Goal: Transaction & Acquisition: Purchase product/service

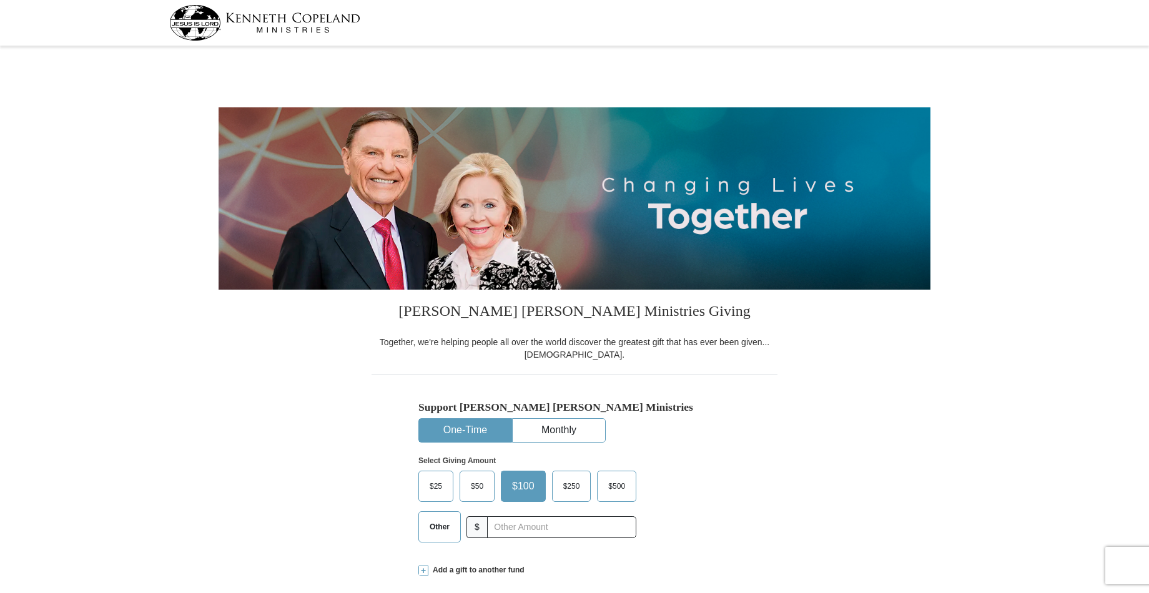
select select "TX"
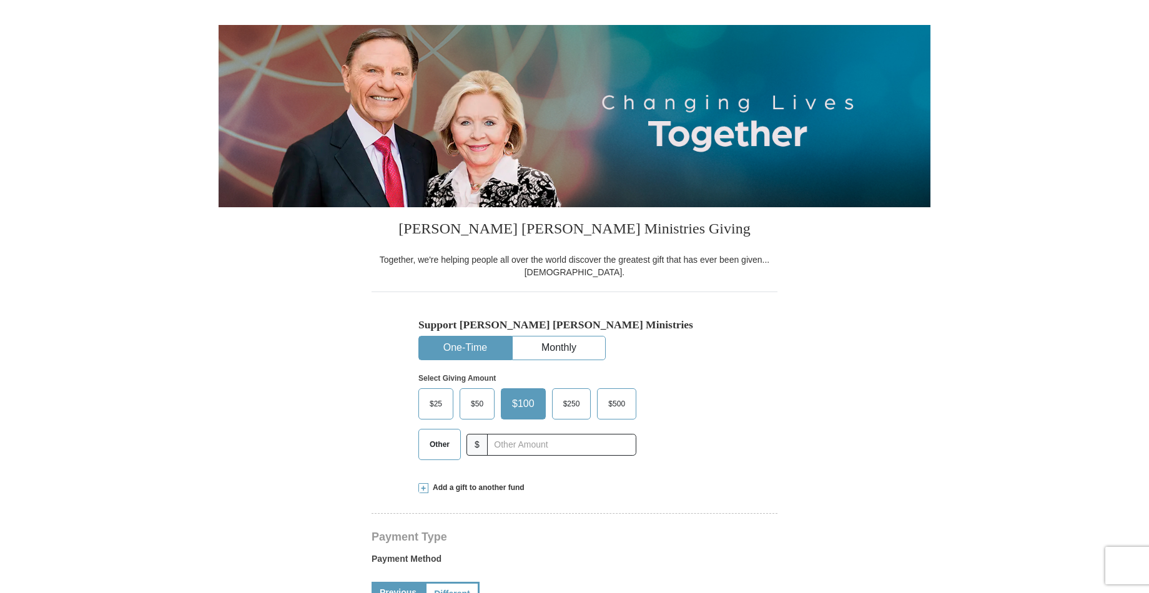
scroll to position [83, 0]
click at [444, 443] on span "Other" at bounding box center [440, 444] width 32 height 19
click at [0, 0] on input "Other" at bounding box center [0, 0] width 0 height 0
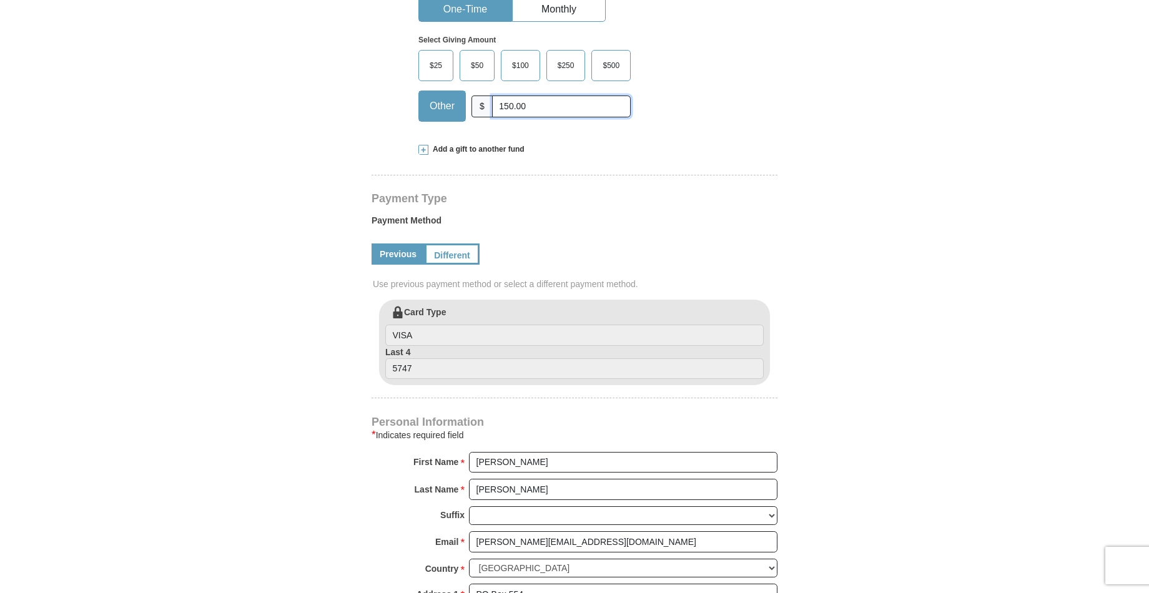
scroll to position [424, 0]
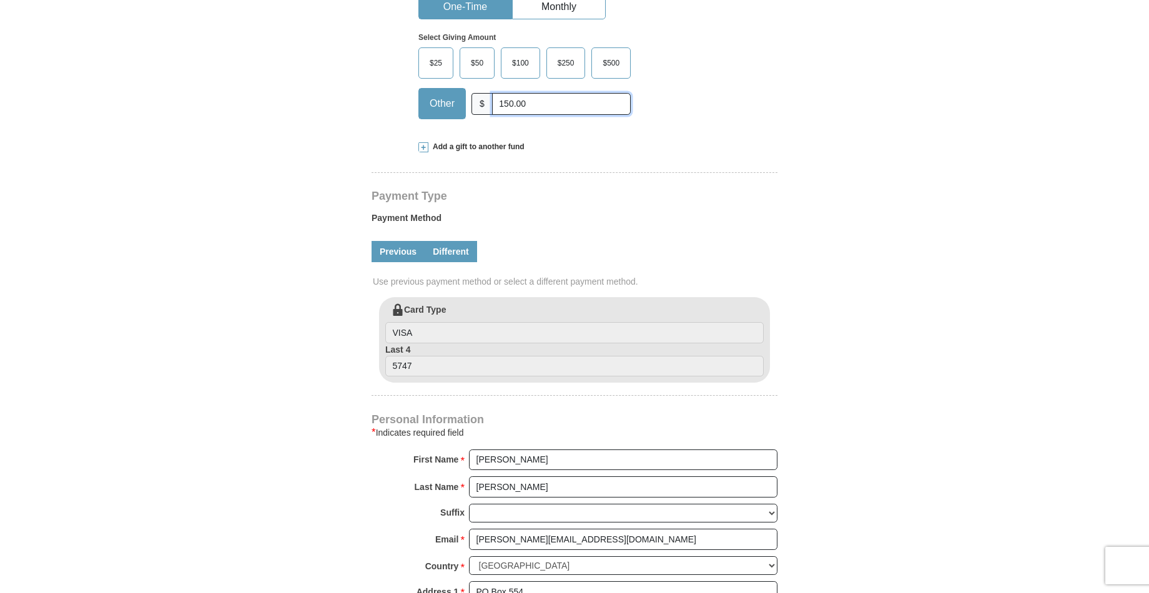
type input "150.00"
click at [452, 249] on link "Different" at bounding box center [451, 251] width 52 height 21
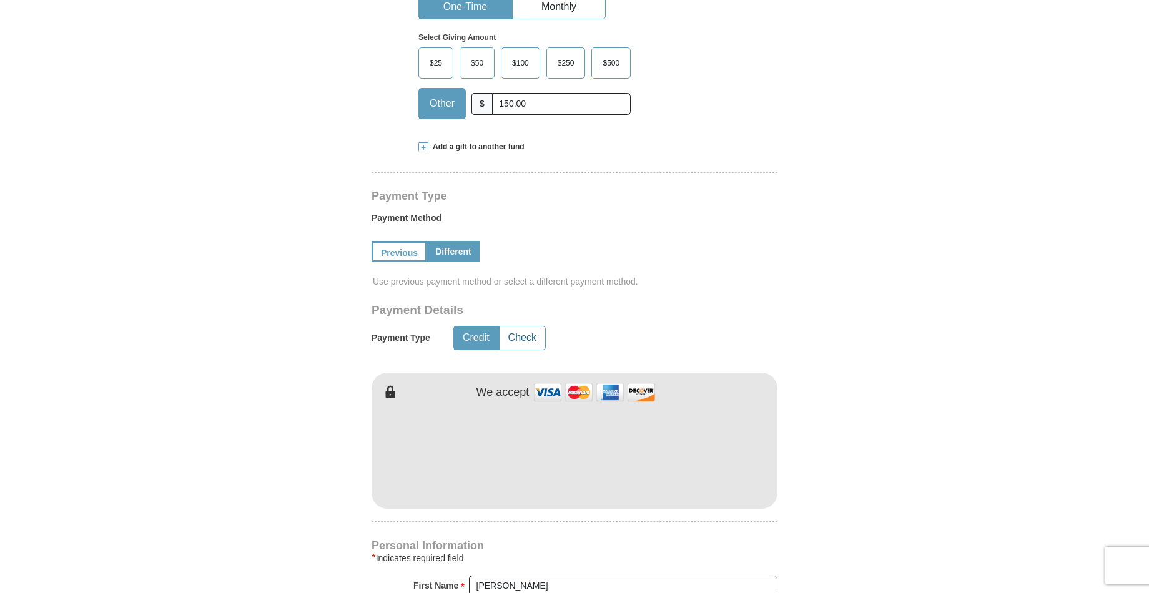
click at [525, 337] on button "Check" at bounding box center [523, 338] width 46 height 23
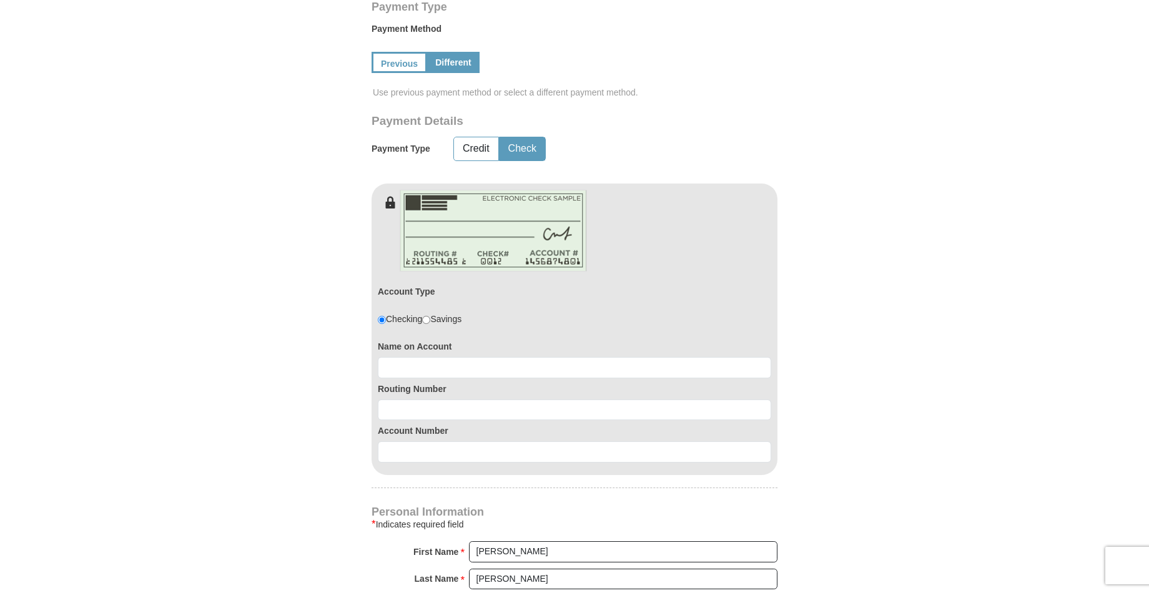
scroll to position [623, 0]
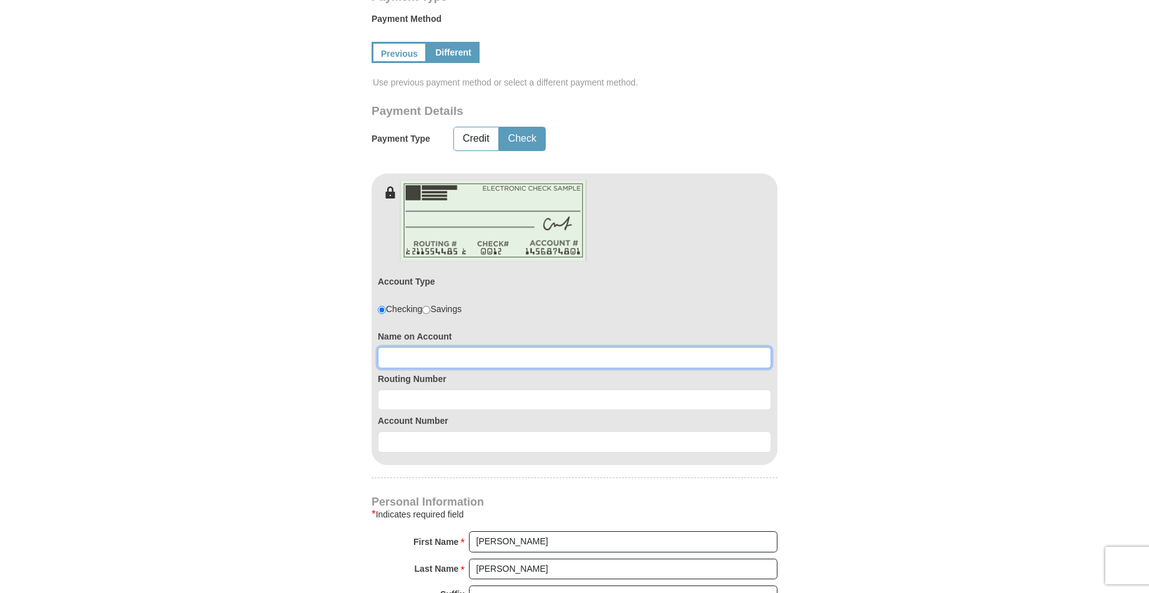
drag, startPoint x: 400, startPoint y: 355, endPoint x: 450, endPoint y: 354, distance: 50.6
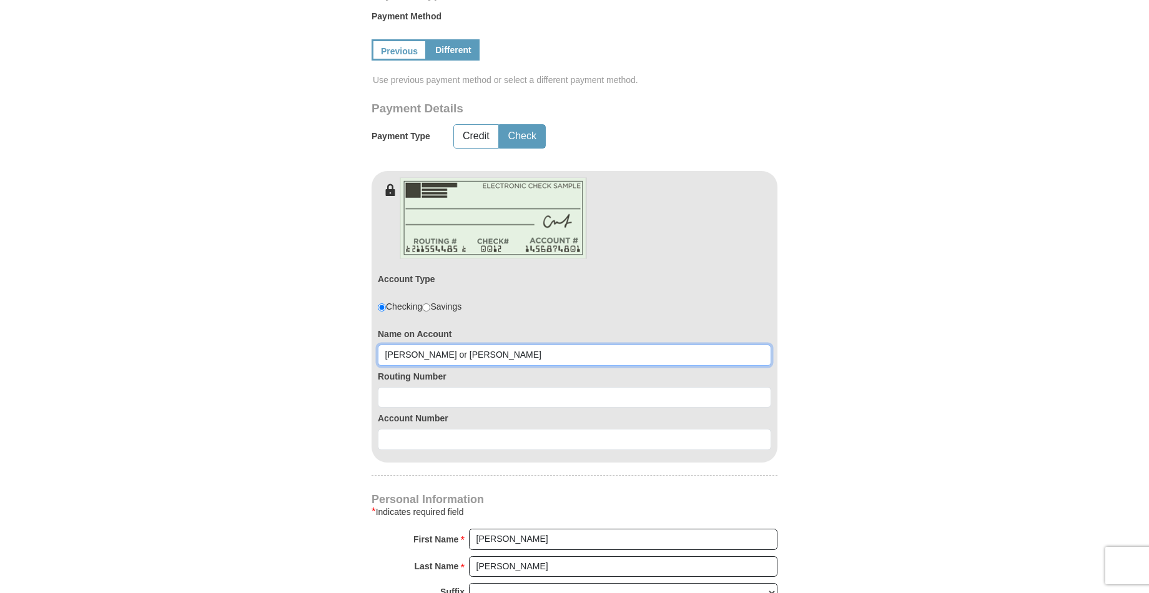
type input "John or Jamie Kimbrough"
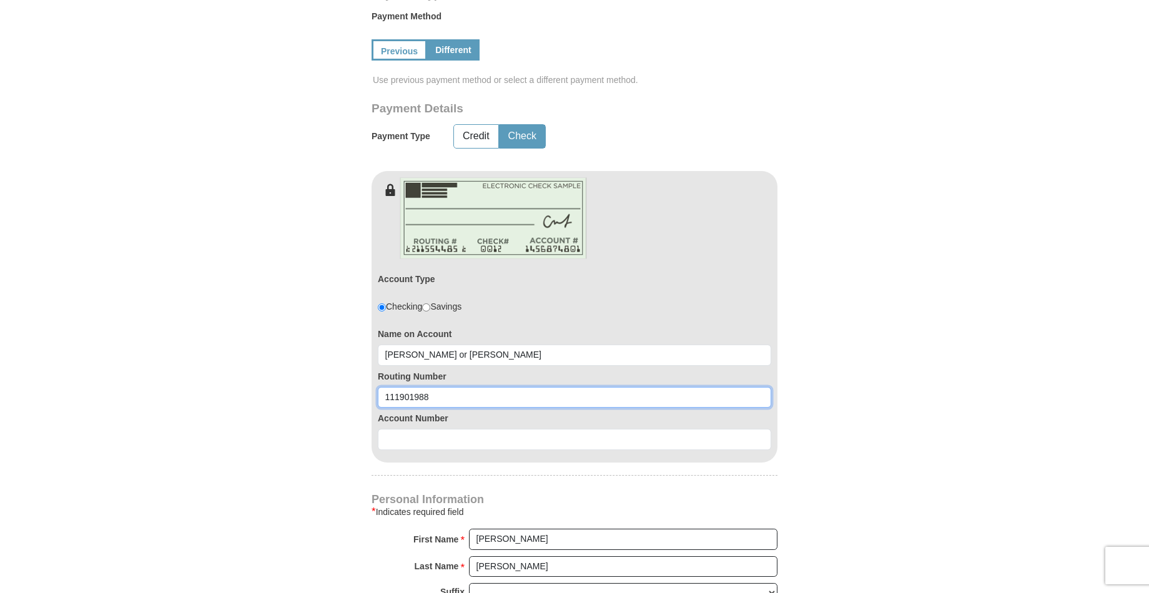
type input "111901988"
click at [340, 402] on form "Kenneth Copeland Ministries Giving Together, we're helping people all over the …" at bounding box center [575, 238] width 712 height 1627
click at [846, 265] on form "Kenneth Copeland Ministries Giving Together, we're helping people all over the …" at bounding box center [575, 238] width 712 height 1627
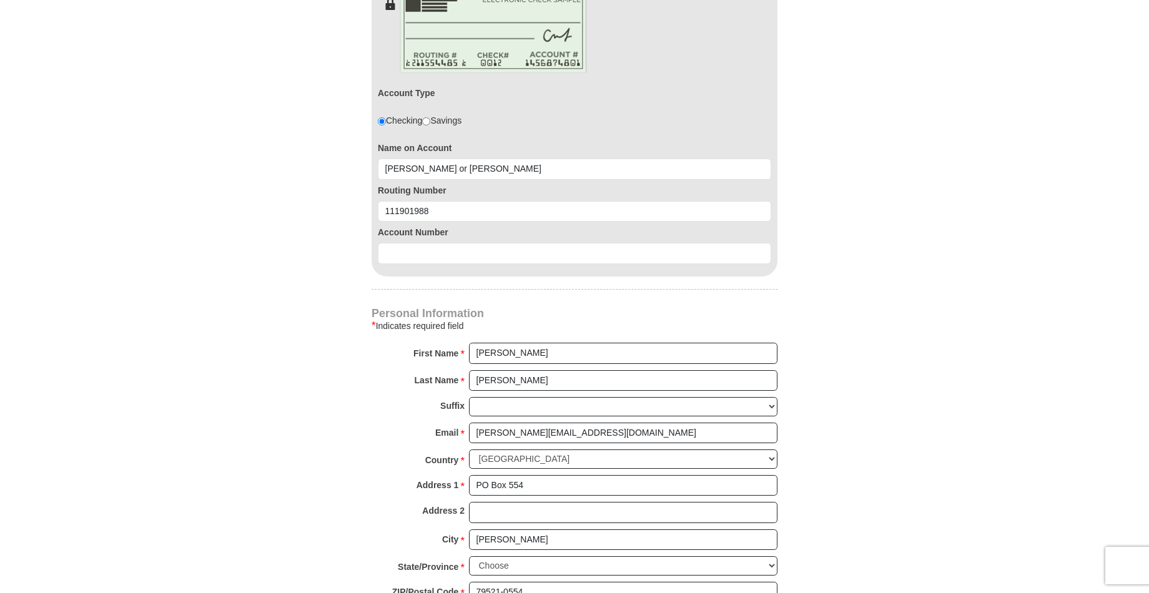
scroll to position [865, 0]
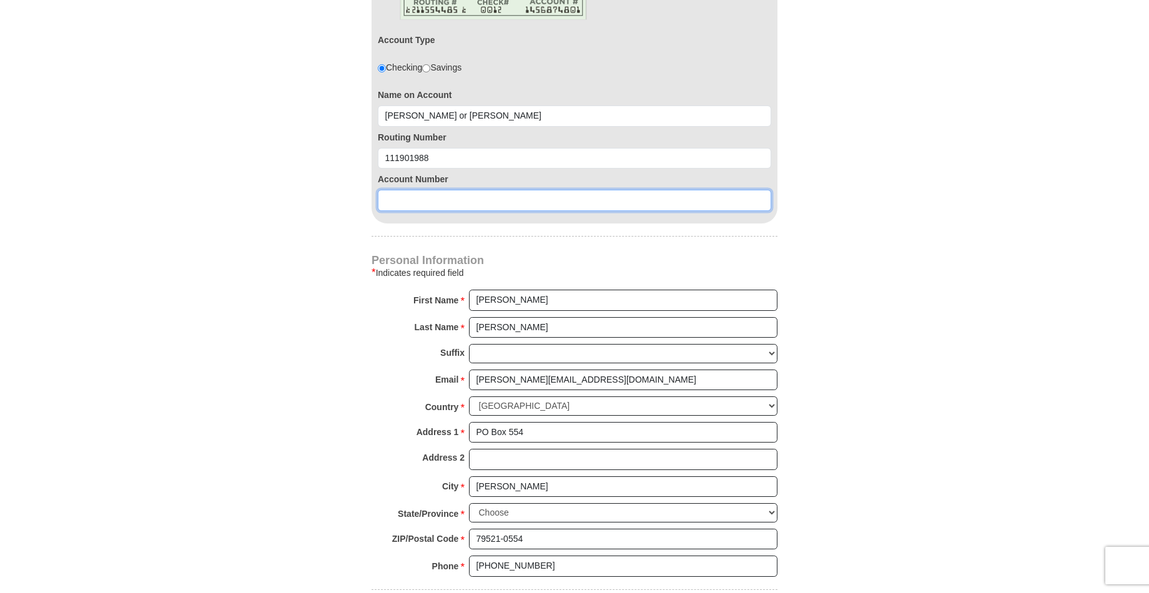
click at [399, 195] on input at bounding box center [575, 200] width 394 height 21
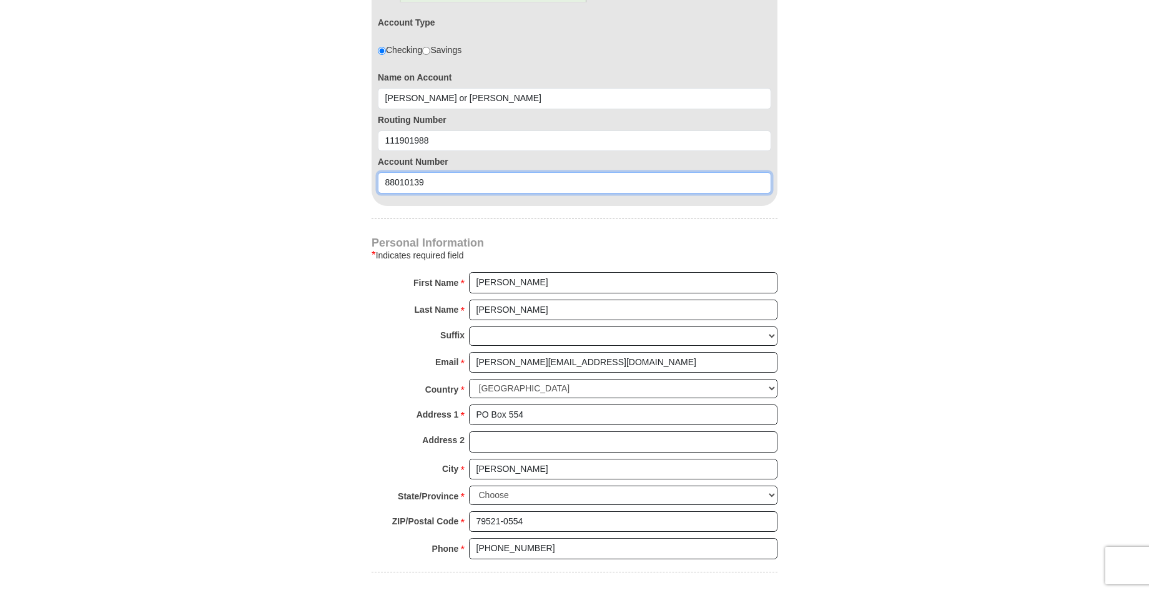
type input "88010139"
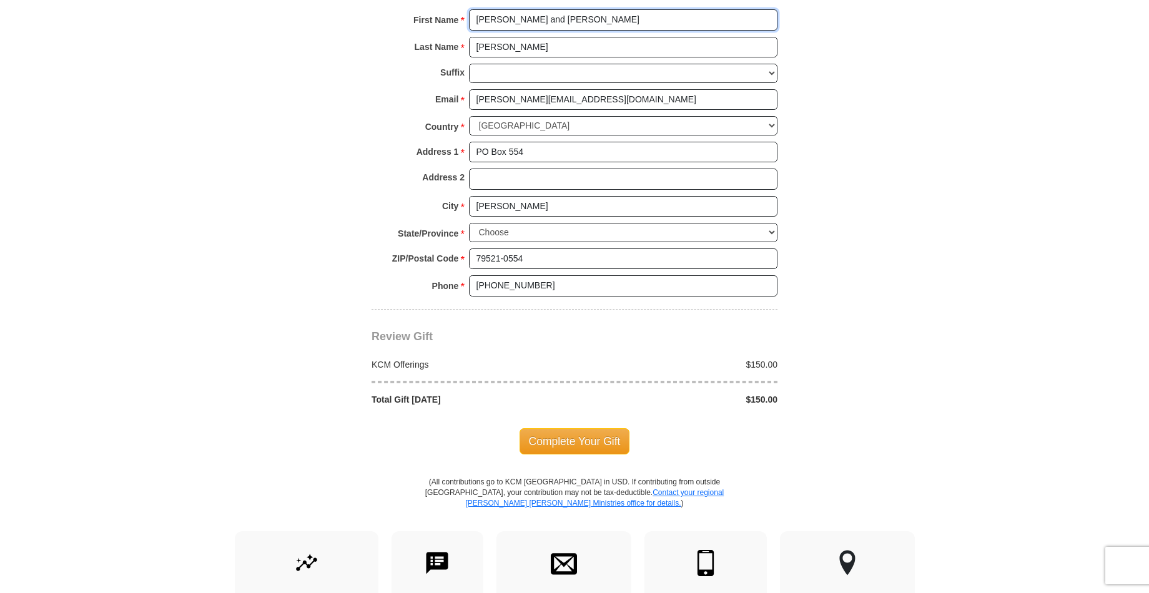
scroll to position [1161, 0]
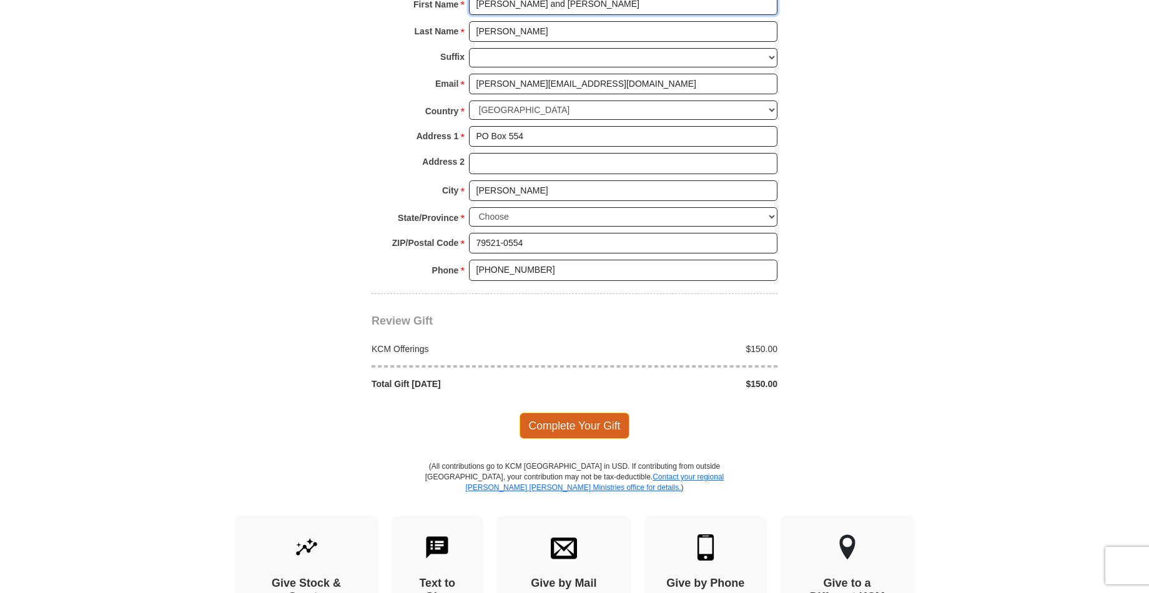
type input "John and Jamie"
click at [568, 413] on span "Complete Your Gift" at bounding box center [575, 426] width 111 height 26
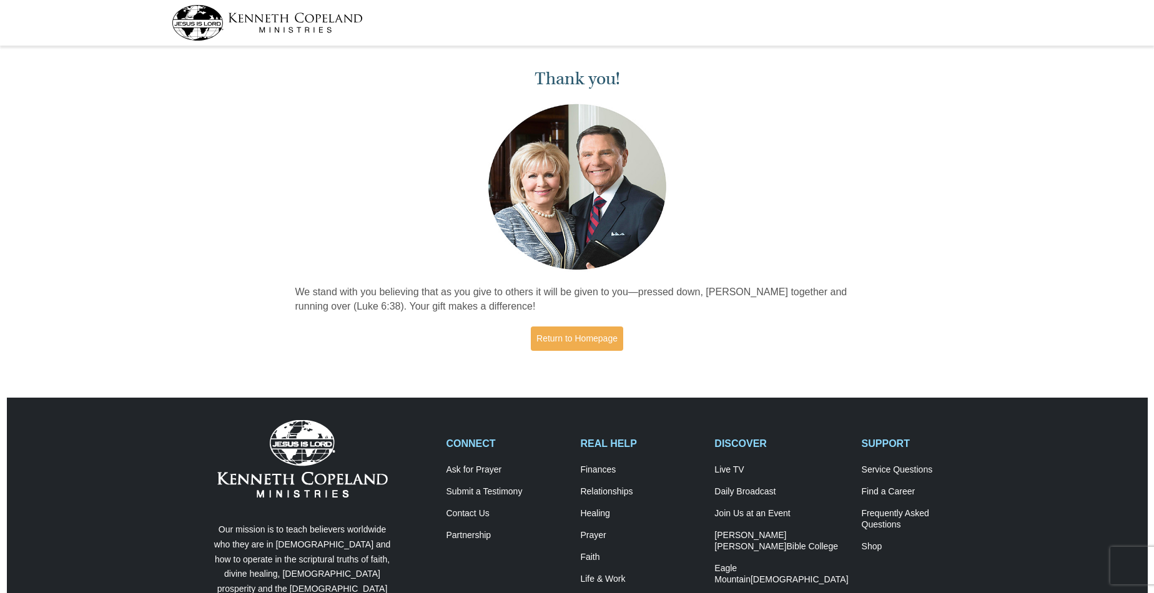
scroll to position [0, 1]
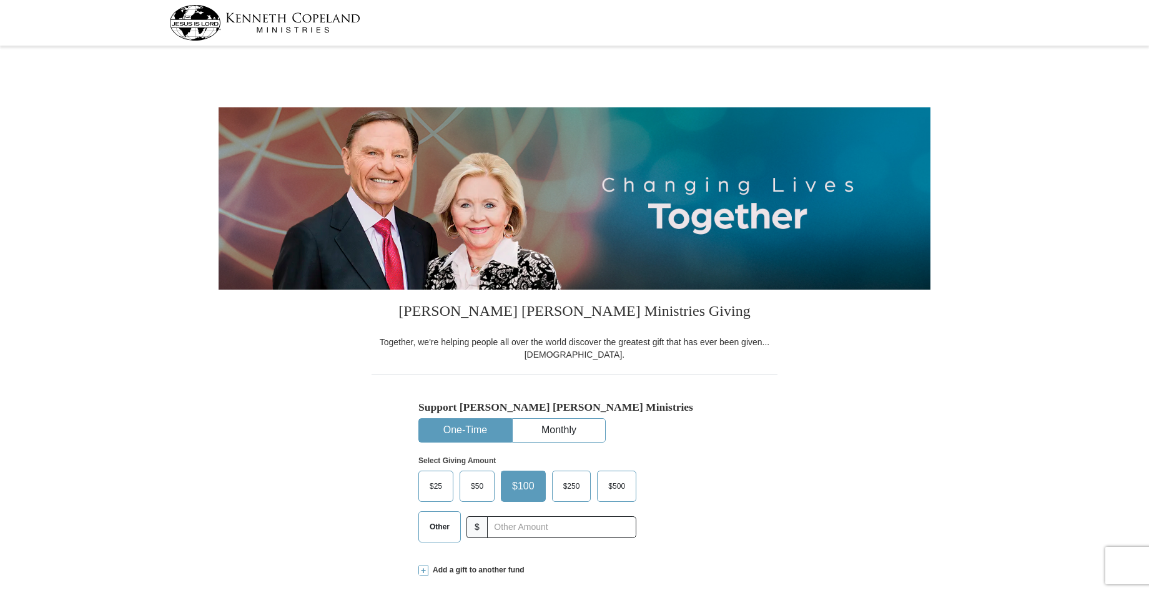
select select "TX"
click at [437, 527] on span "Other" at bounding box center [440, 527] width 32 height 19
click at [0, 0] on input "Other" at bounding box center [0, 0] width 0 height 0
type input "150.00"
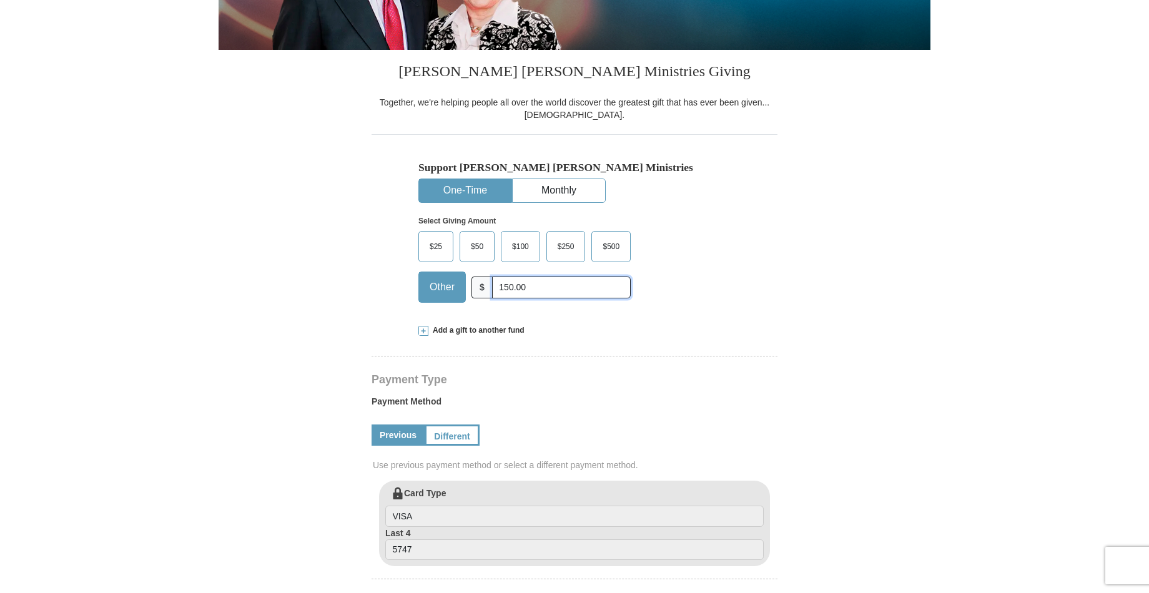
scroll to position [257, 0]
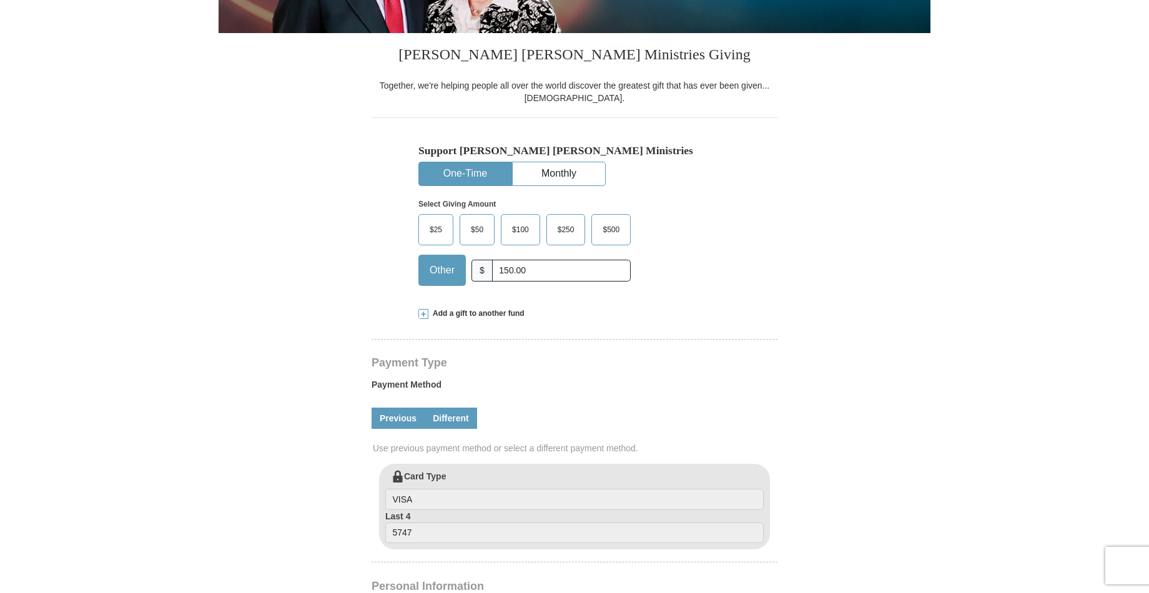
click at [441, 417] on link "Different" at bounding box center [451, 418] width 52 height 21
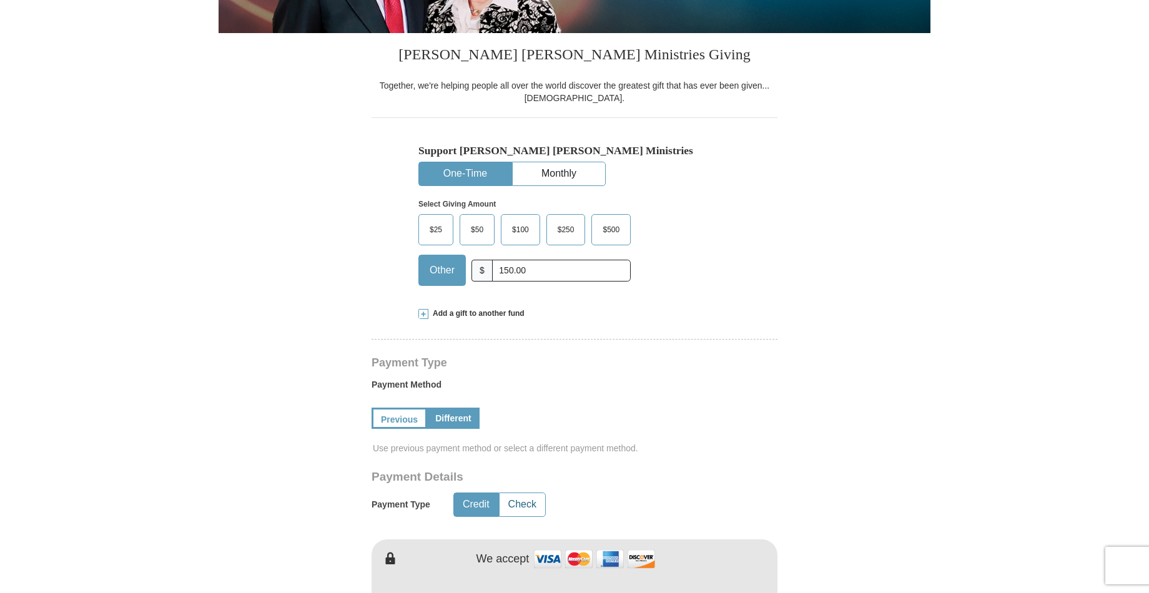
click at [524, 504] on button "Check" at bounding box center [523, 504] width 46 height 23
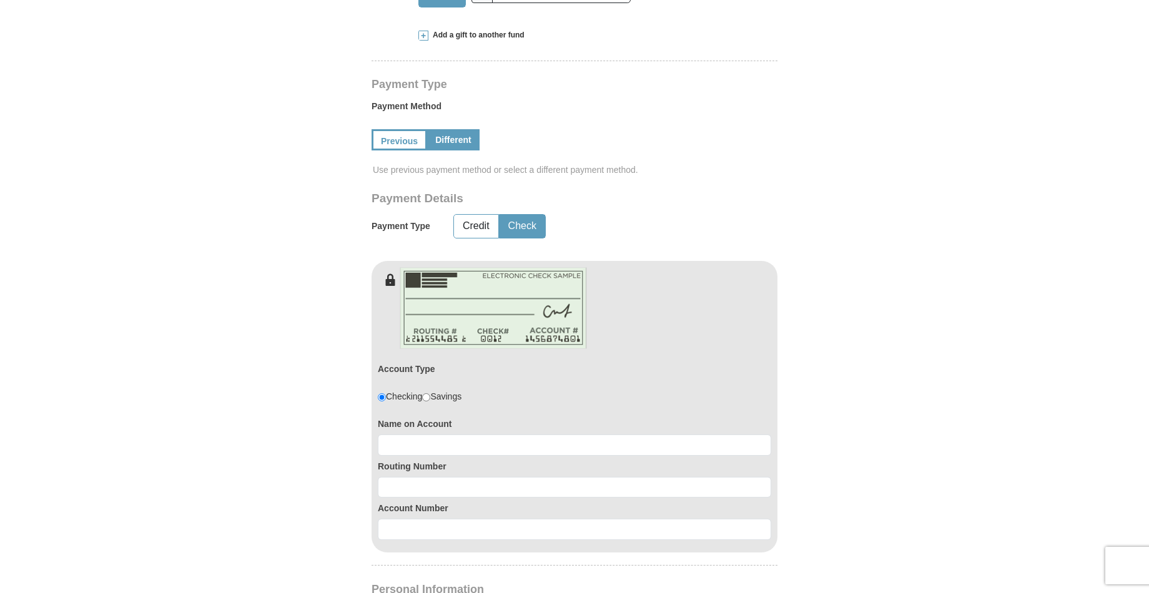
scroll to position [553, 0]
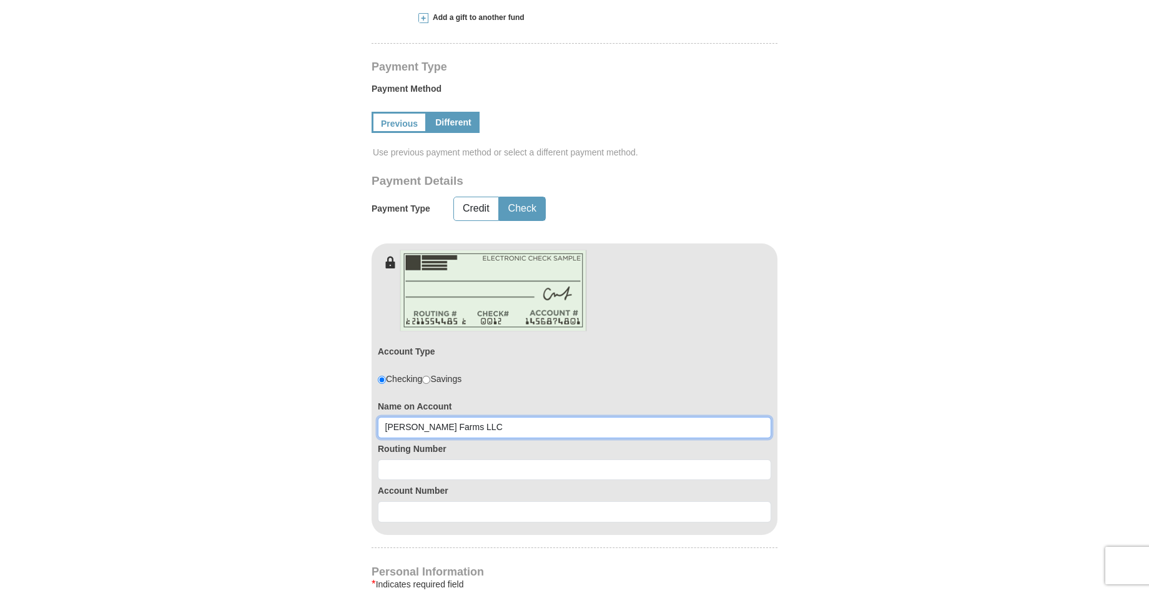
type input "Kimbrough Farms LLC"
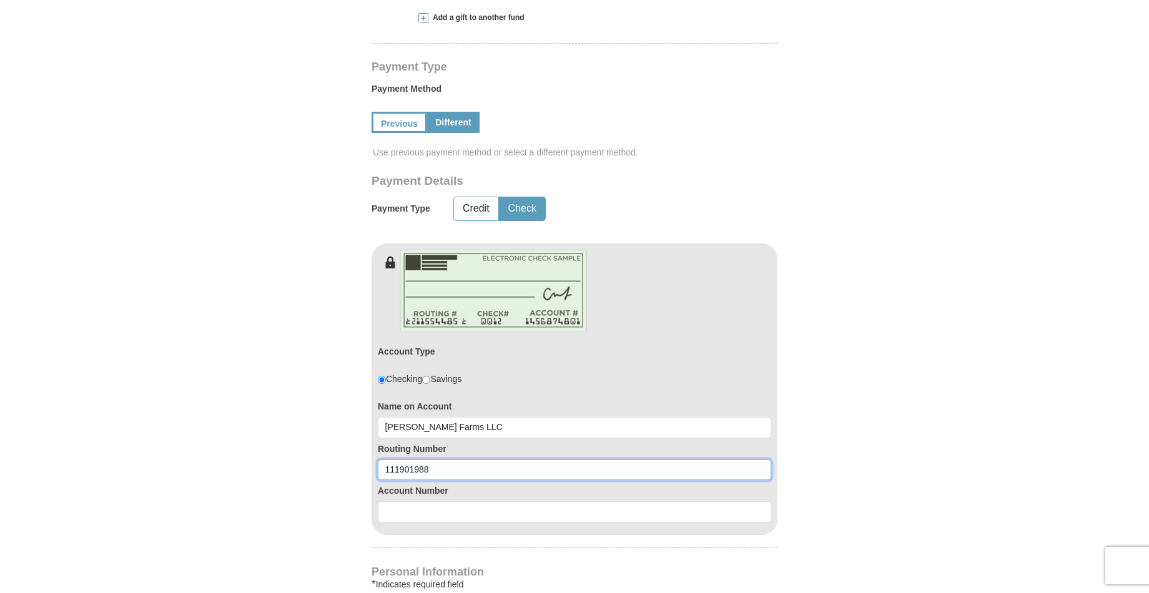
type input "111901988"
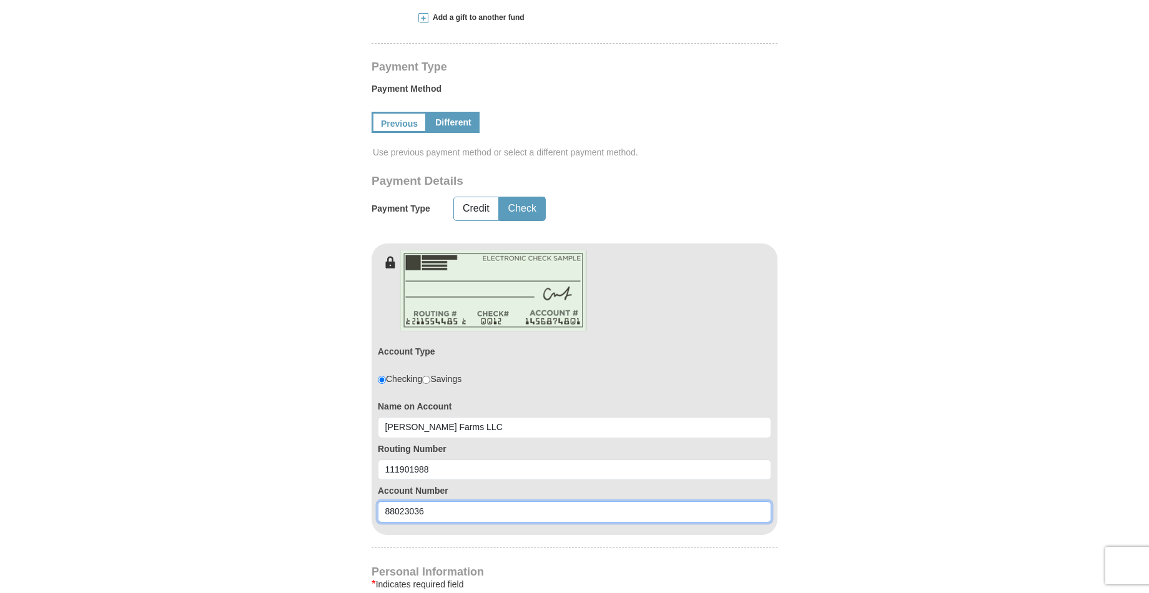
type input "88023036"
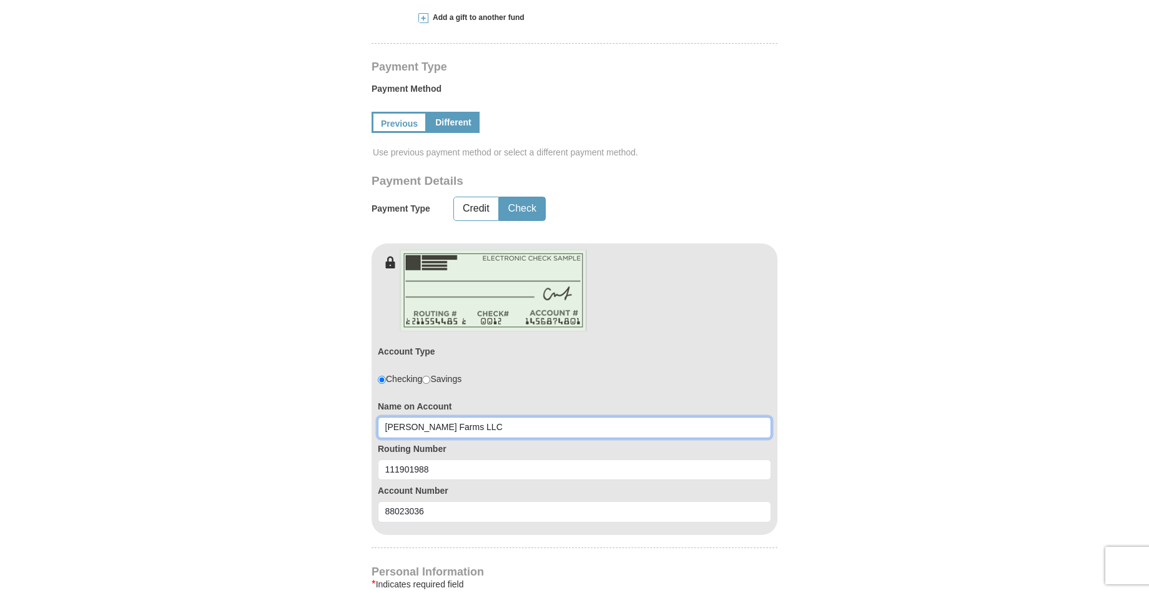
click at [417, 427] on input "Kimbrough Farms LLC" at bounding box center [575, 427] width 394 height 21
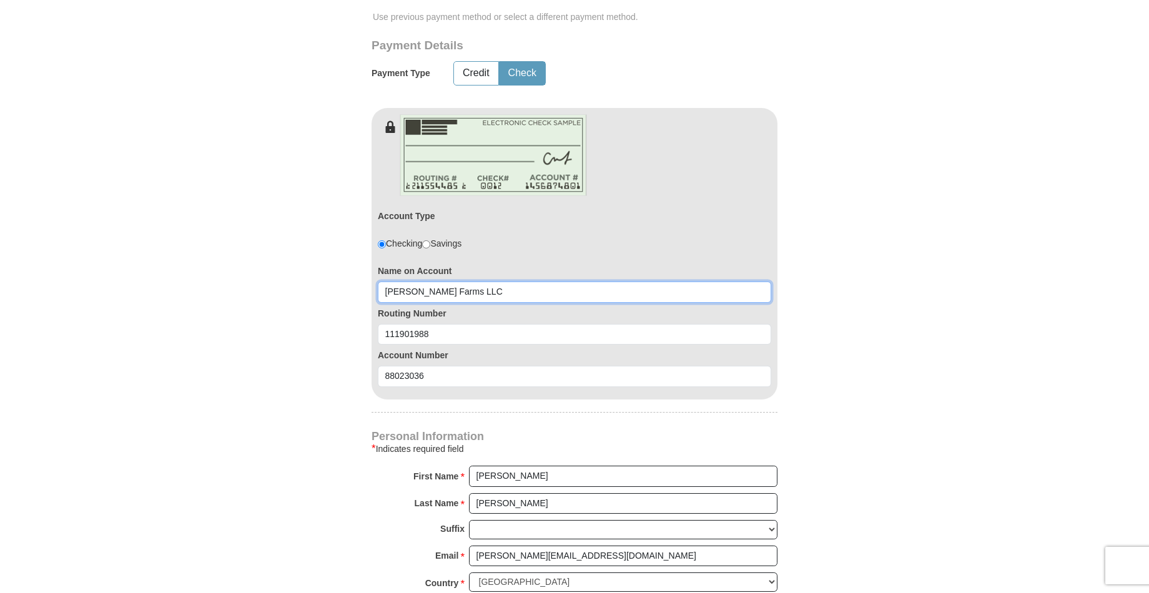
scroll to position [746, 0]
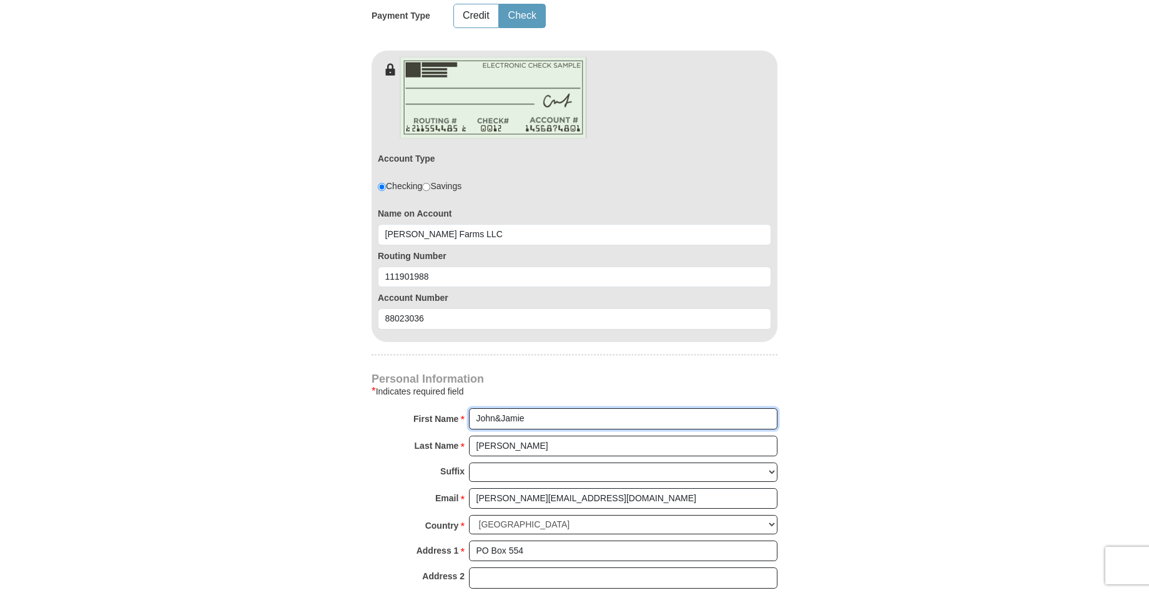
type input "John&Jamie"
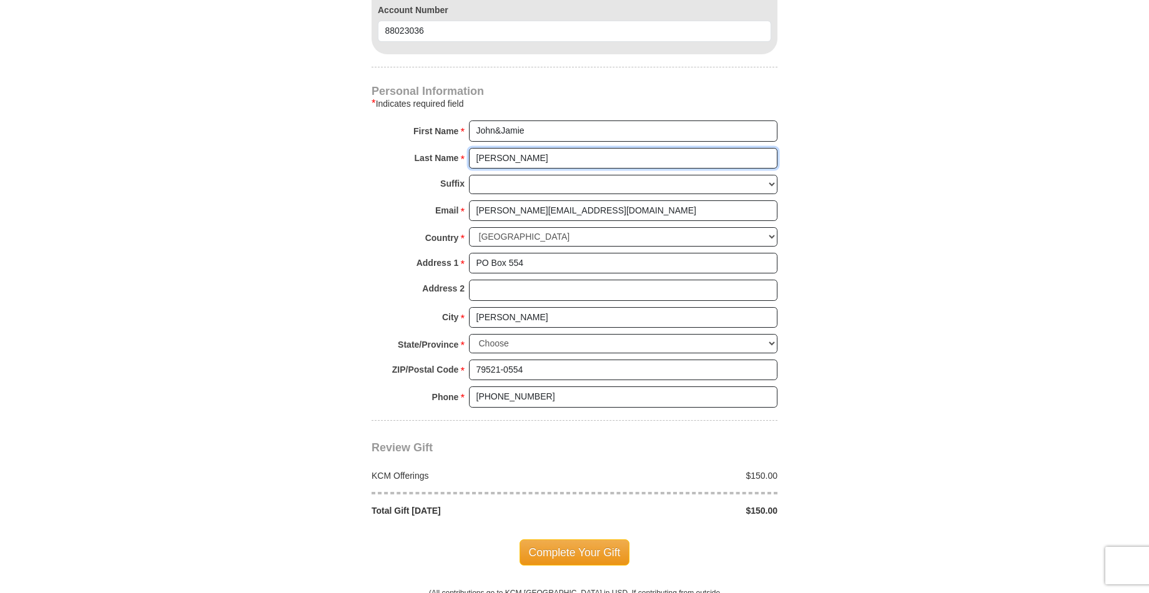
scroll to position [1036, 0]
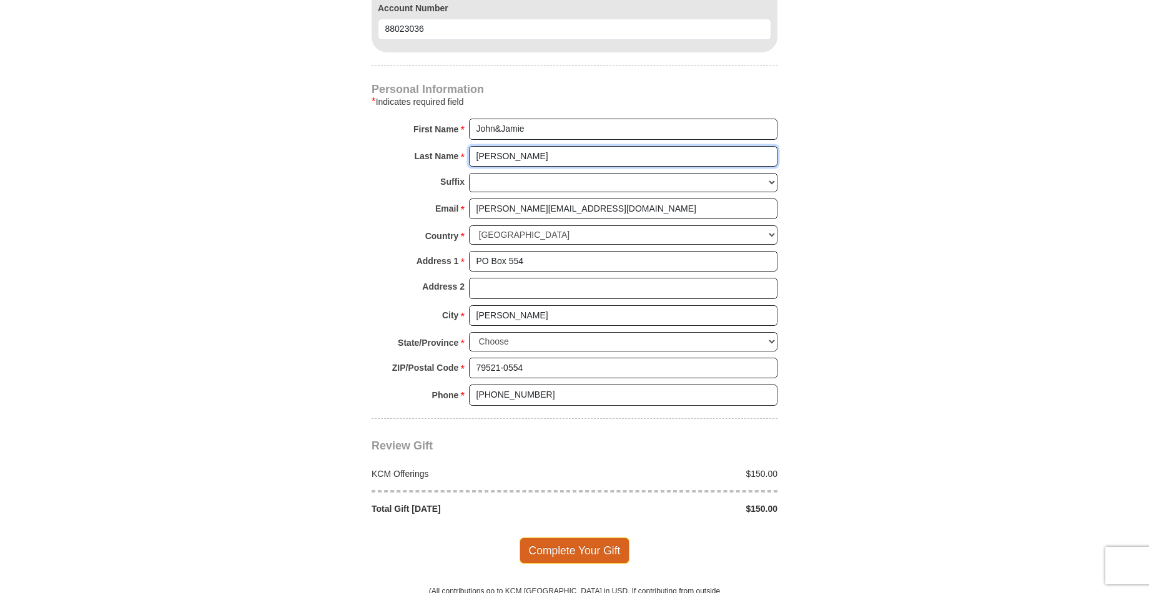
type input "KimbroughFarmsLLC"
click at [554, 538] on span "Complete Your Gift" at bounding box center [575, 551] width 111 height 26
